Goal: Task Accomplishment & Management: Complete application form

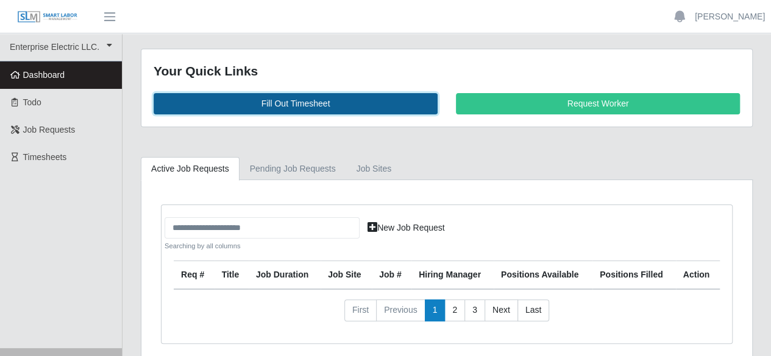
click at [277, 105] on link "Fill Out Timesheet" at bounding box center [296, 103] width 284 height 21
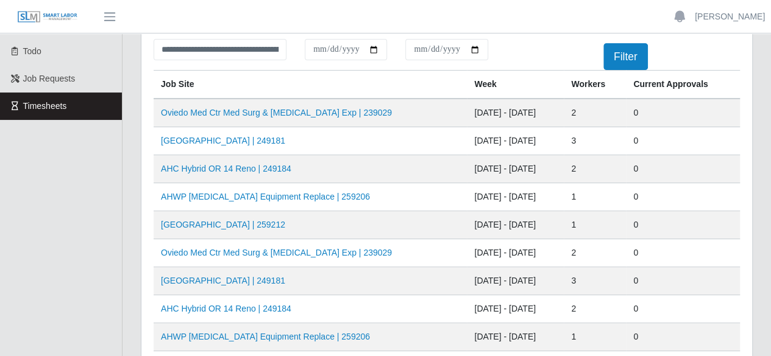
scroll to position [122, 0]
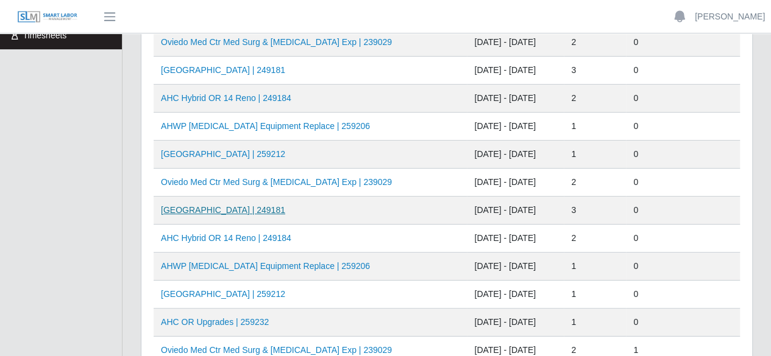
click at [251, 211] on link "AH Celebration Tower | 249181" at bounding box center [223, 210] width 124 height 10
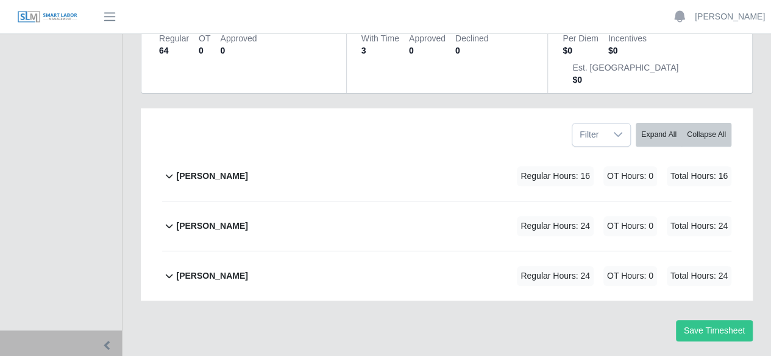
scroll to position [166, 0]
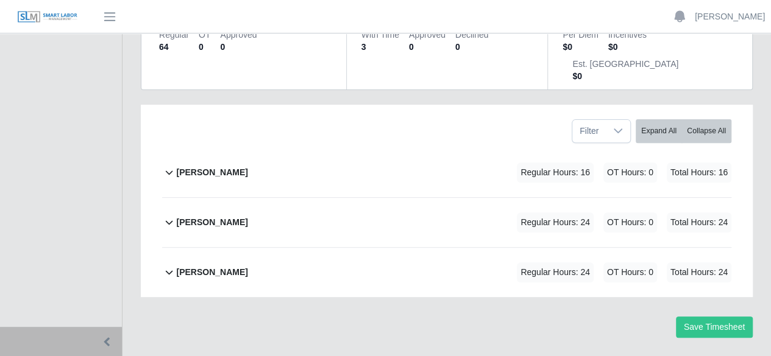
click at [221, 166] on b "Marlin Guerrero" at bounding box center [211, 172] width 71 height 13
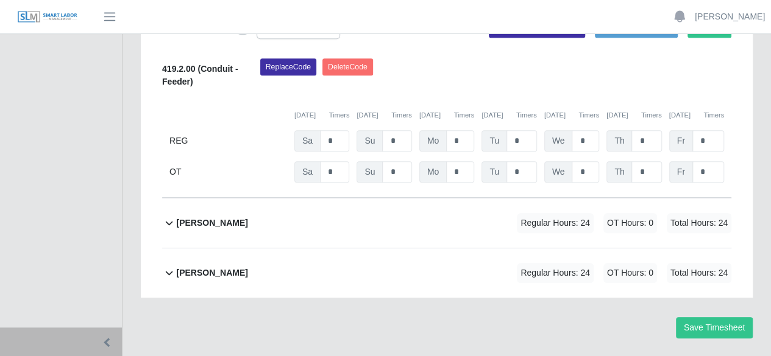
scroll to position [296, 0]
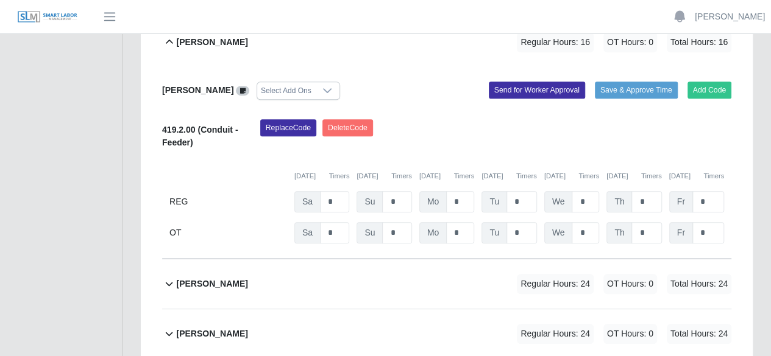
click at [193, 278] on b "pedro alvarez" at bounding box center [211, 284] width 71 height 13
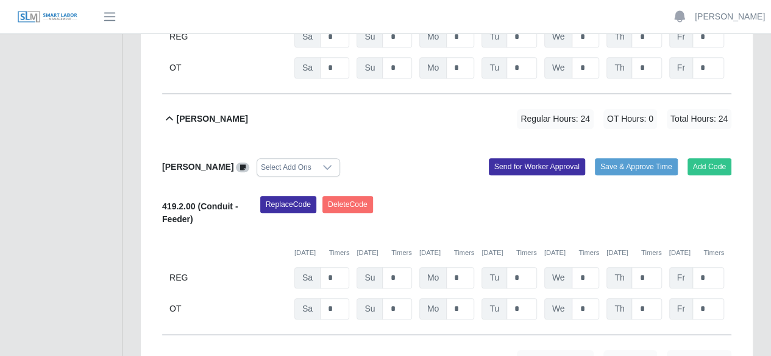
scroll to position [479, 0]
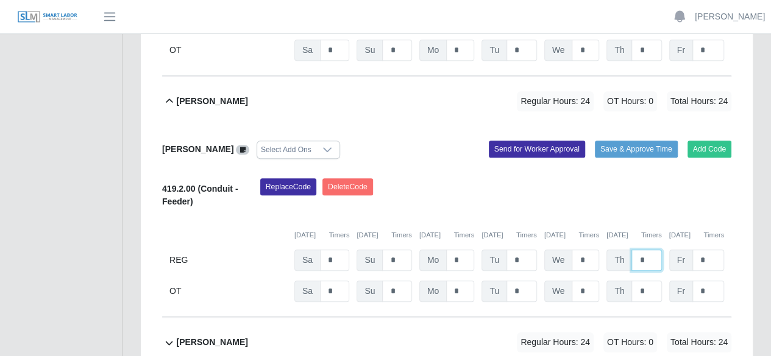
click at [653, 250] on input "*" at bounding box center [646, 260] width 30 height 21
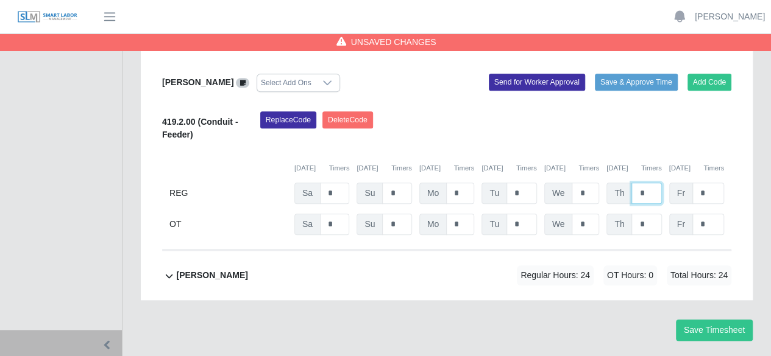
scroll to position [548, 0]
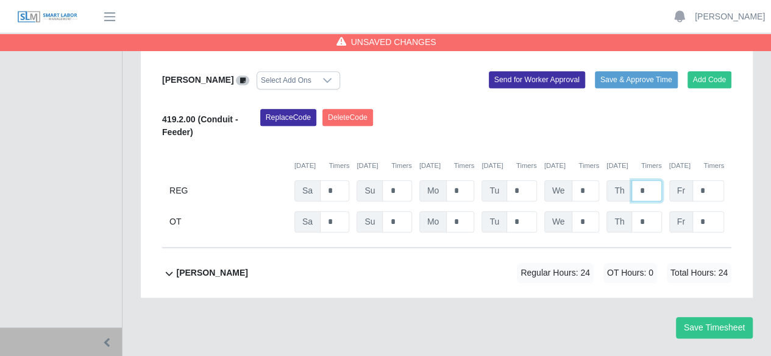
type input "*"
click at [229, 267] on b "ray henderson" at bounding box center [211, 273] width 71 height 13
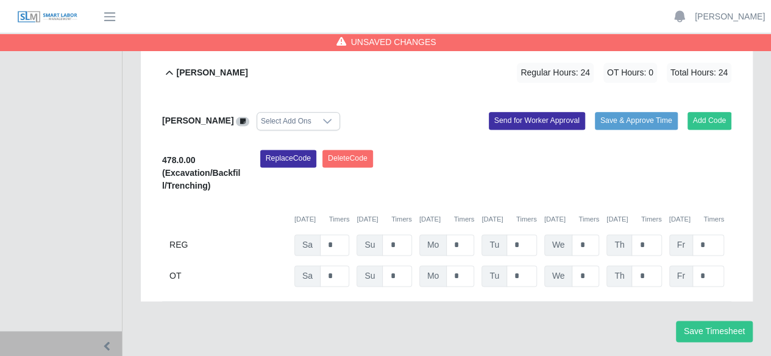
scroll to position [752, 0]
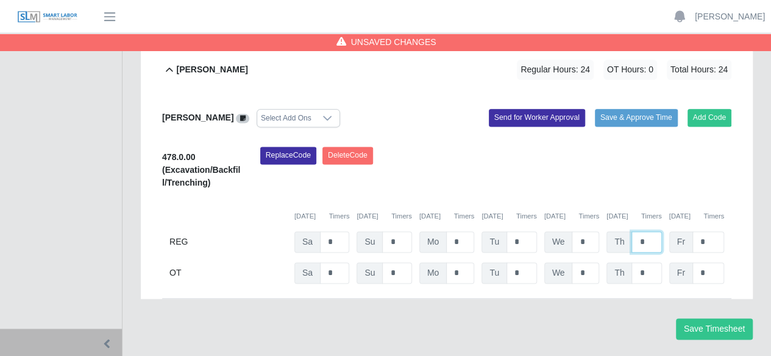
click at [655, 232] on input "*" at bounding box center [646, 242] width 30 height 21
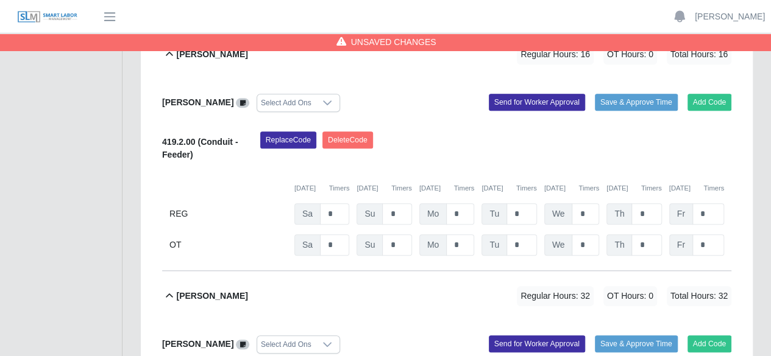
scroll to position [264, 0]
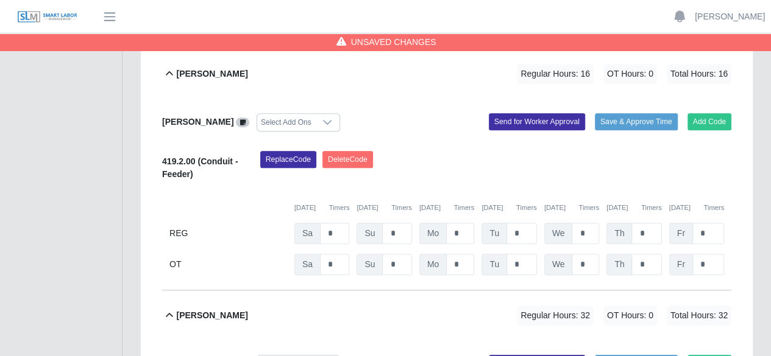
type input "*"
click at [649, 223] on input "*" at bounding box center [646, 233] width 30 height 21
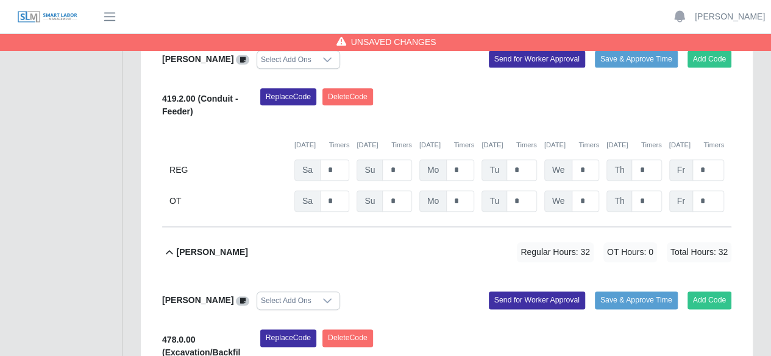
scroll to position [752, 0]
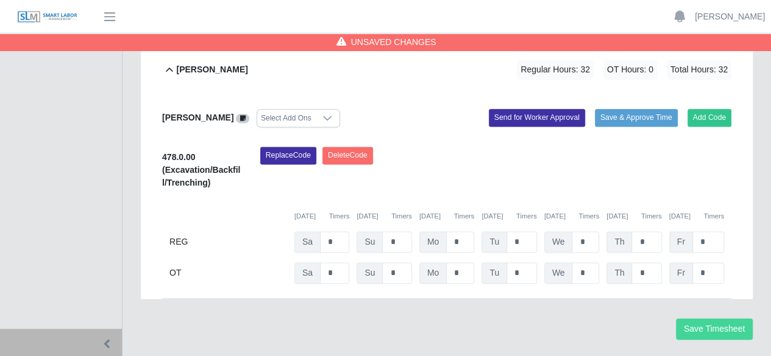
type input "*"
click at [685, 319] on button "Save Timesheet" at bounding box center [714, 329] width 77 height 21
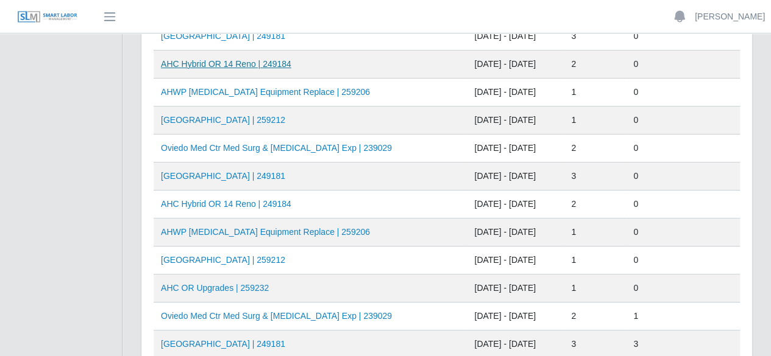
scroll to position [183, 0]
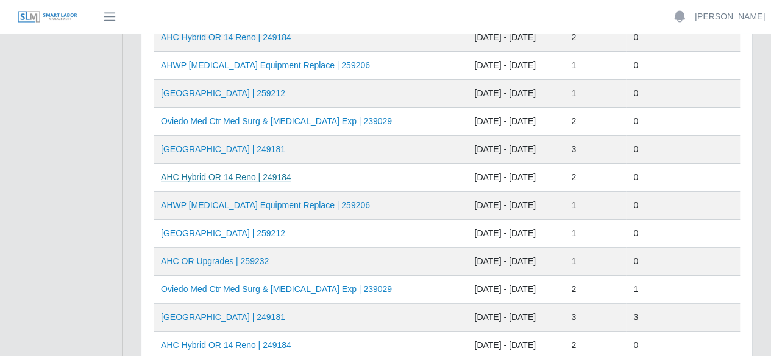
click at [244, 175] on link "AHC Hybrid OR 14 Reno | 249184" at bounding box center [226, 177] width 130 height 10
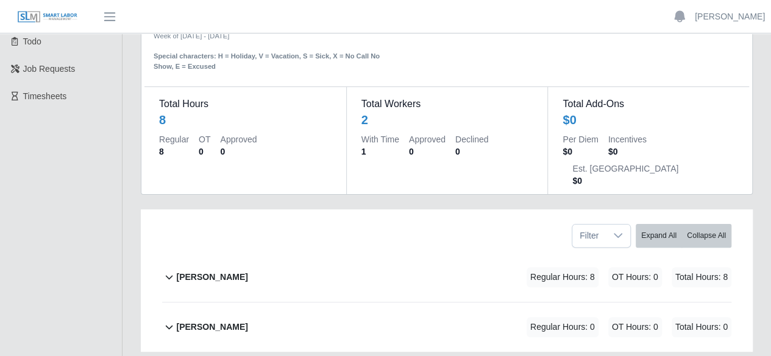
scroll to position [116, 0]
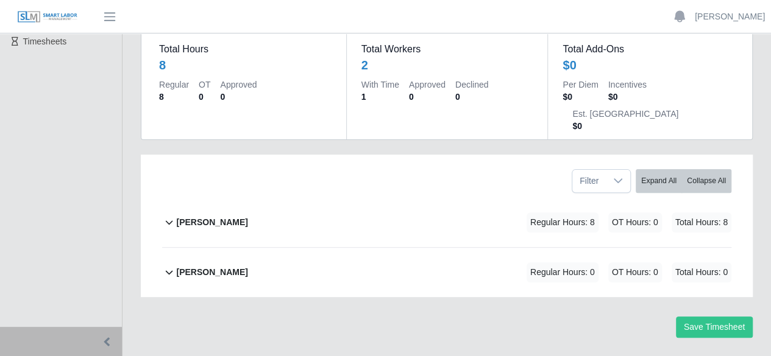
click at [232, 216] on b "[PERSON_NAME]" at bounding box center [211, 222] width 71 height 13
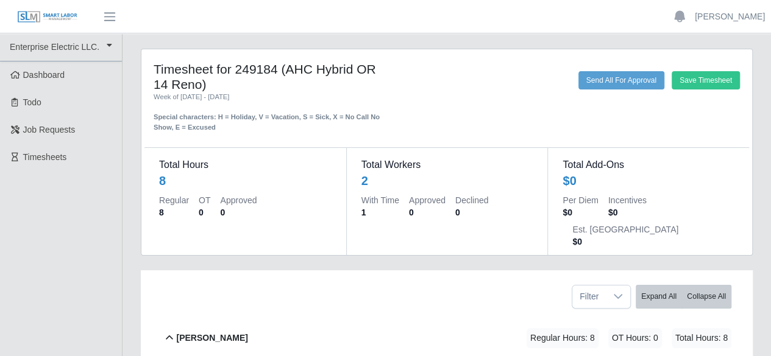
scroll to position [0, 0]
click at [677, 76] on button "Save Timesheet" at bounding box center [705, 80] width 68 height 18
